Goal: Task Accomplishment & Management: Manage account settings

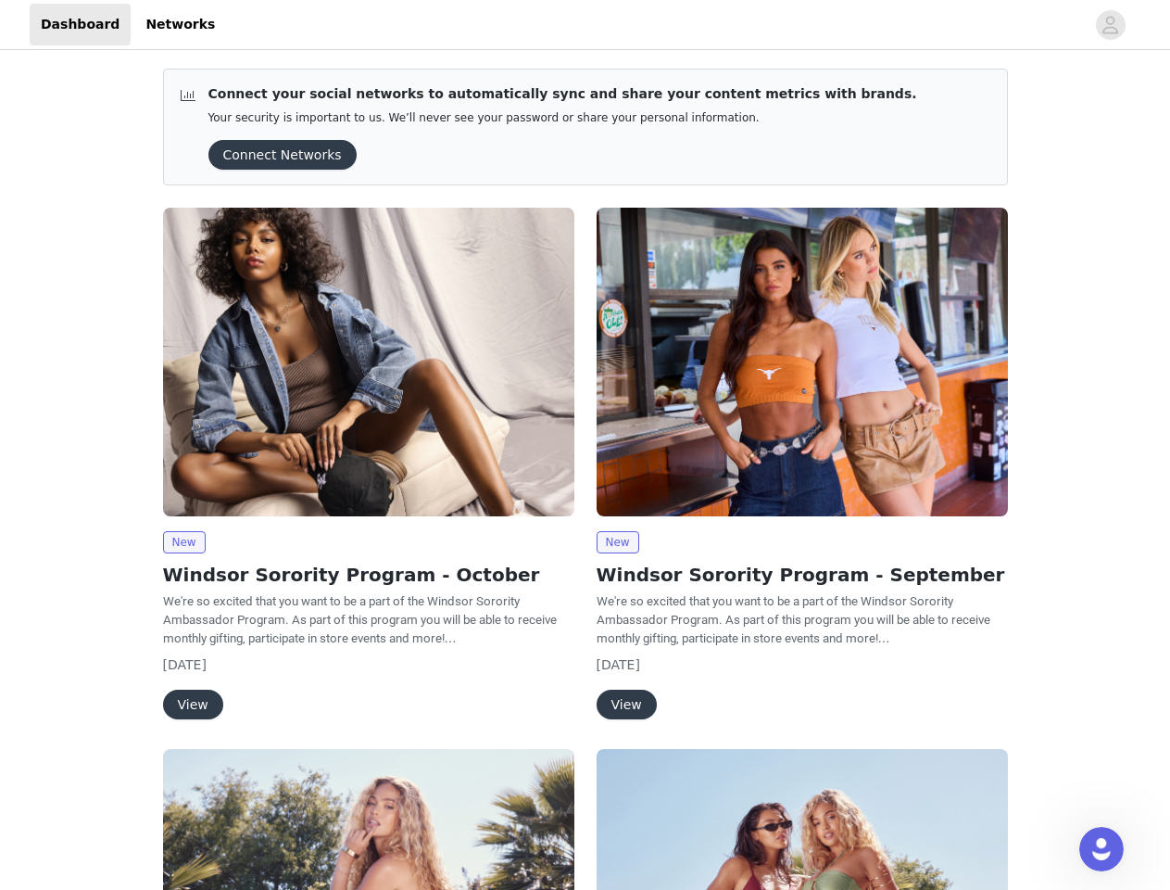
click at [586, 445] on div "New Windsor Sorority Program - September We're so excited that you want to be a…" at bounding box center [803, 466] width 434 height 541
click at [585, 25] on div at bounding box center [655, 25] width 859 height 42
click at [1111, 25] on icon "avatar" at bounding box center [1111, 25] width 18 height 30
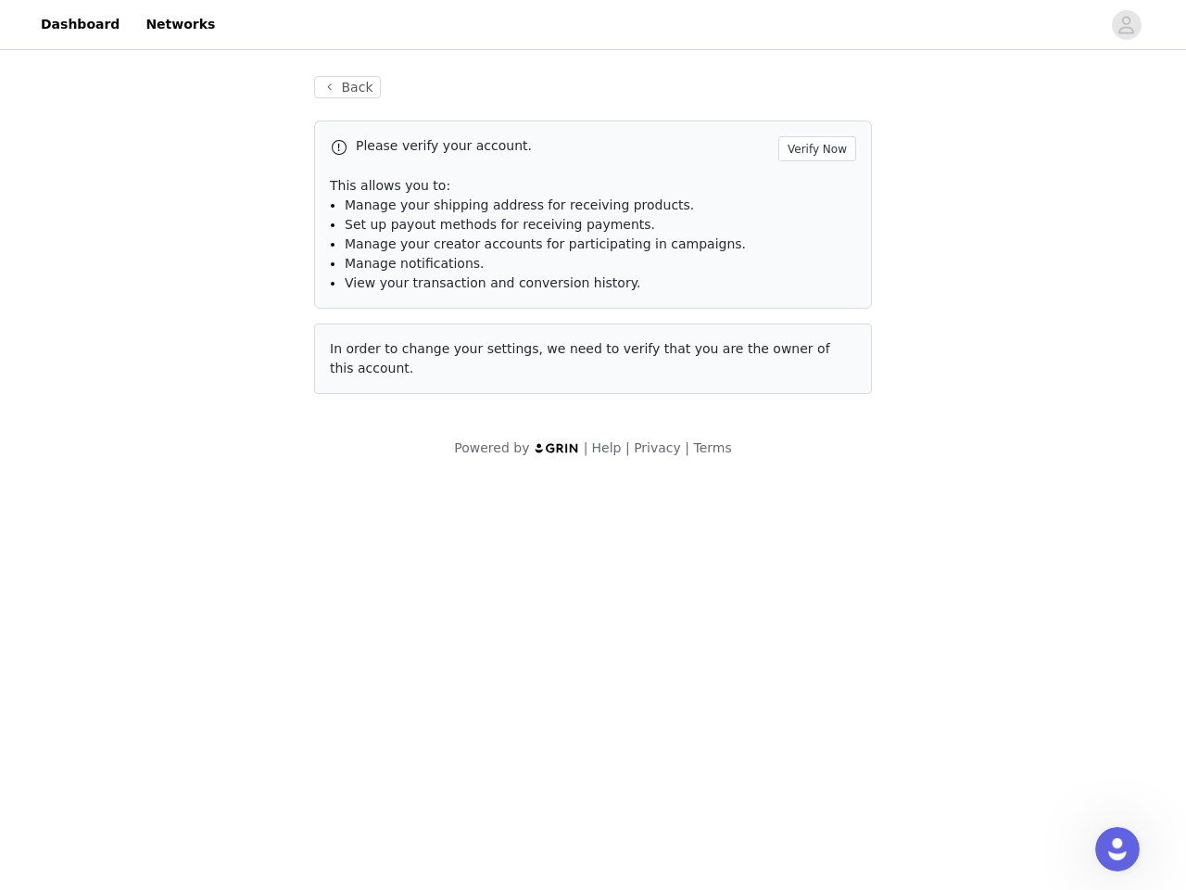
click at [369, 361] on div "In order to change your settings, we need to verify that you are the owner of t…" at bounding box center [593, 358] width 558 height 70
click at [183, 542] on body "Dashboard Networks Back Please verify your account. Verify Now This allows you …" at bounding box center [593, 445] width 1186 height 890
